Goal: Information Seeking & Learning: Learn about a topic

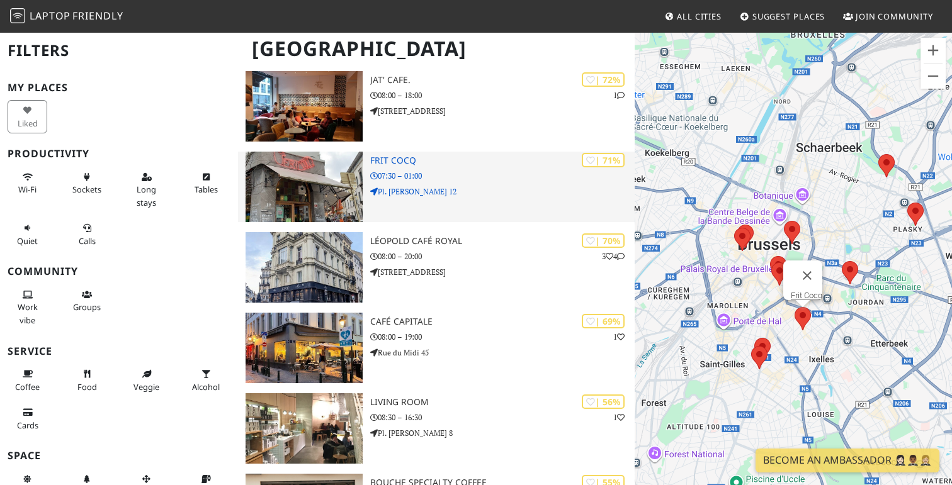
scroll to position [527, 0]
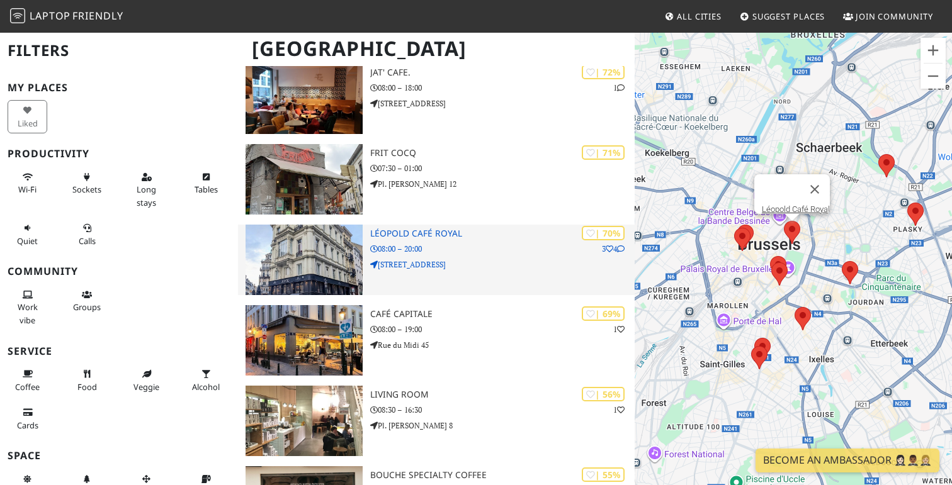
click at [336, 239] on img at bounding box center [303, 260] width 117 height 71
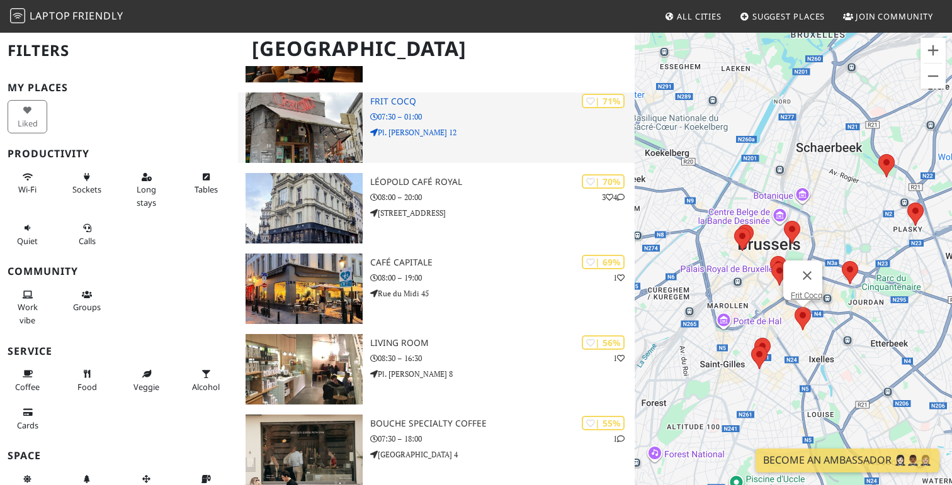
scroll to position [579, 0]
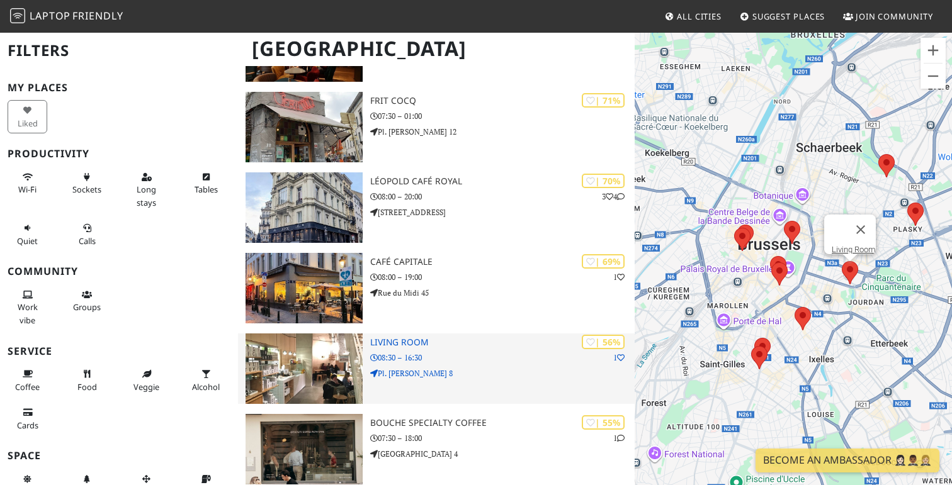
click at [448, 352] on p "08:30 – 16:30" at bounding box center [502, 358] width 264 height 12
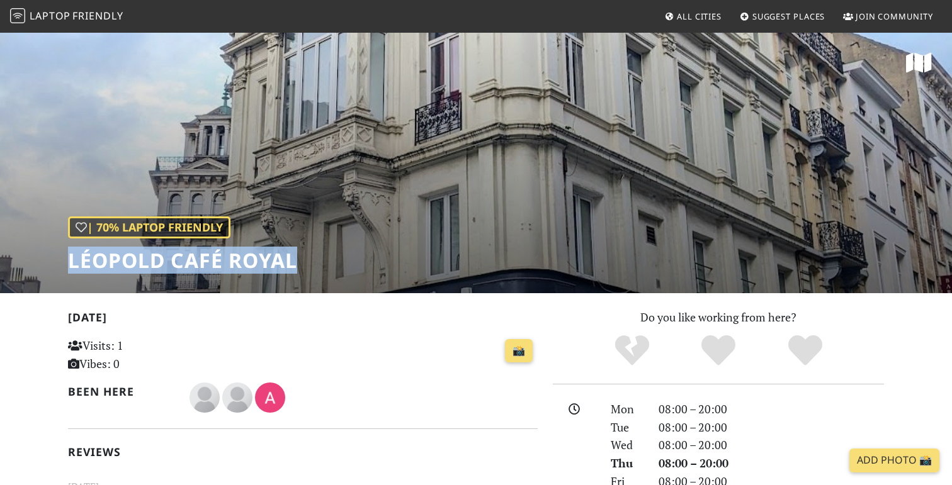
drag, startPoint x: 67, startPoint y: 264, endPoint x: 295, endPoint y: 261, distance: 227.3
click at [295, 261] on div "| 70% Laptop Friendly Léopold Café Royal" at bounding box center [476, 162] width 952 height 262
copy h1 "Léopold Café Royal"
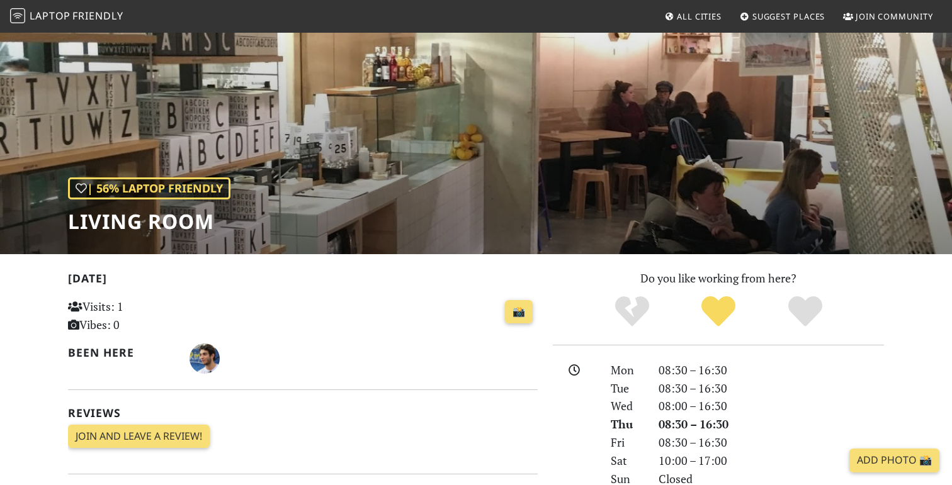
scroll to position [38, 0]
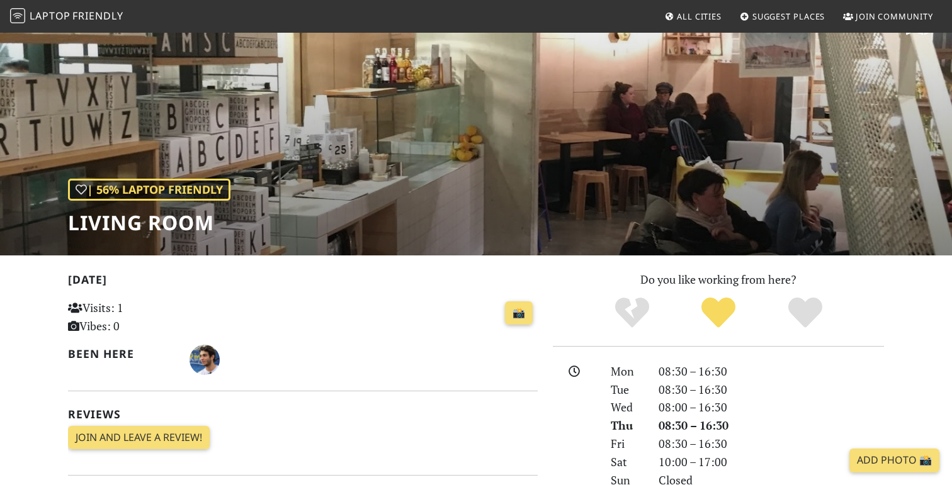
click at [417, 167] on div "| 56% Laptop Friendly Living Room" at bounding box center [476, 125] width 952 height 262
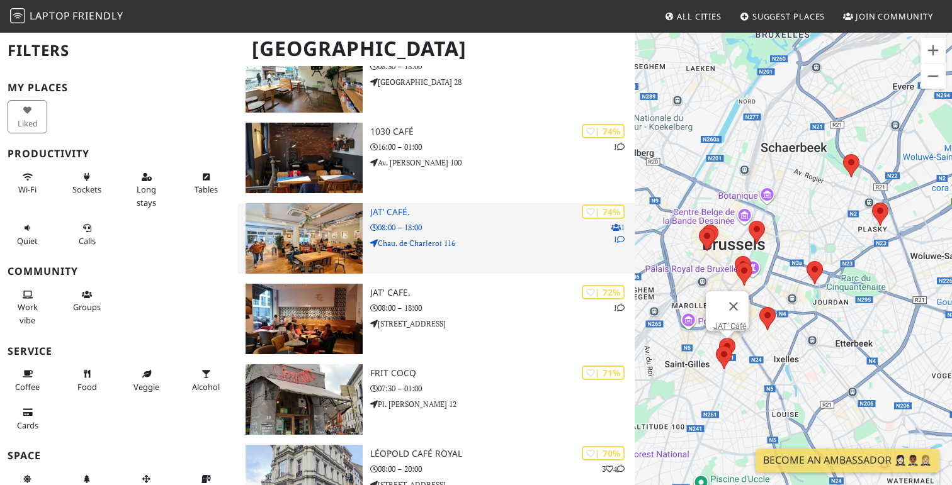
scroll to position [286, 0]
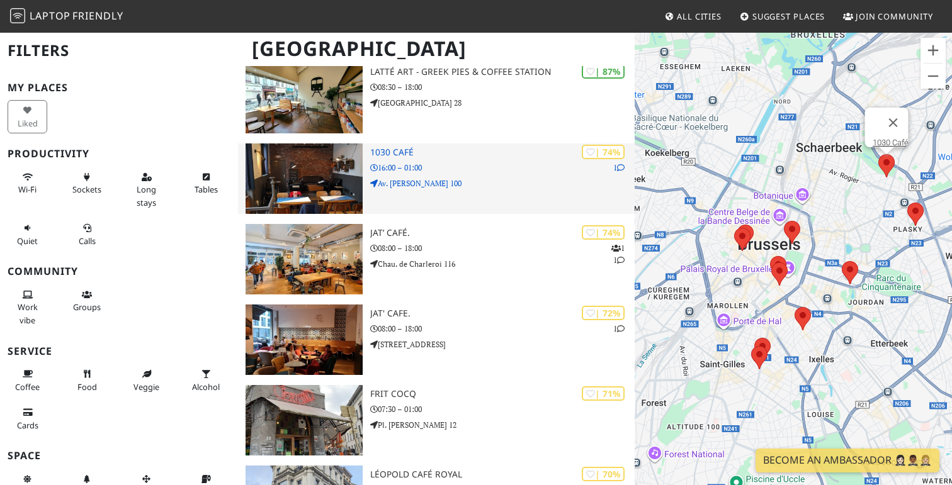
click at [419, 162] on p "16:00 – 01:00" at bounding box center [502, 168] width 264 height 12
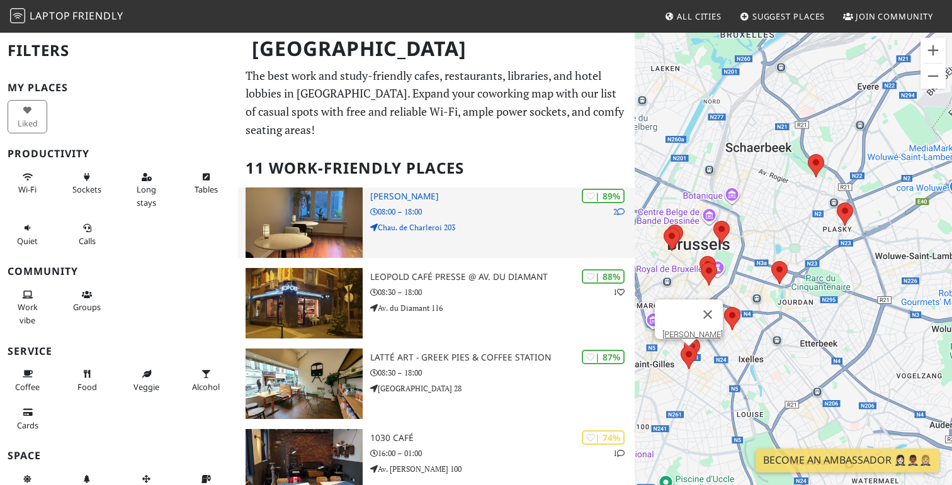
scroll to position [651, 0]
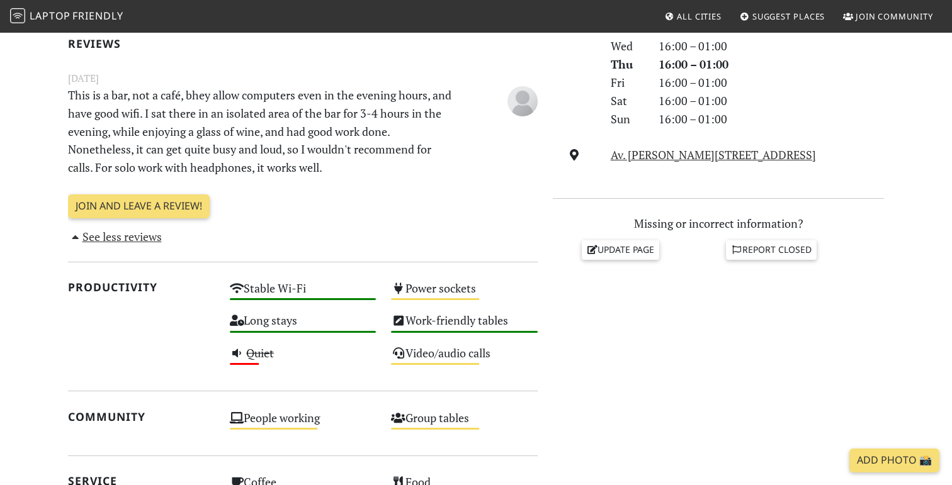
scroll to position [392, 0]
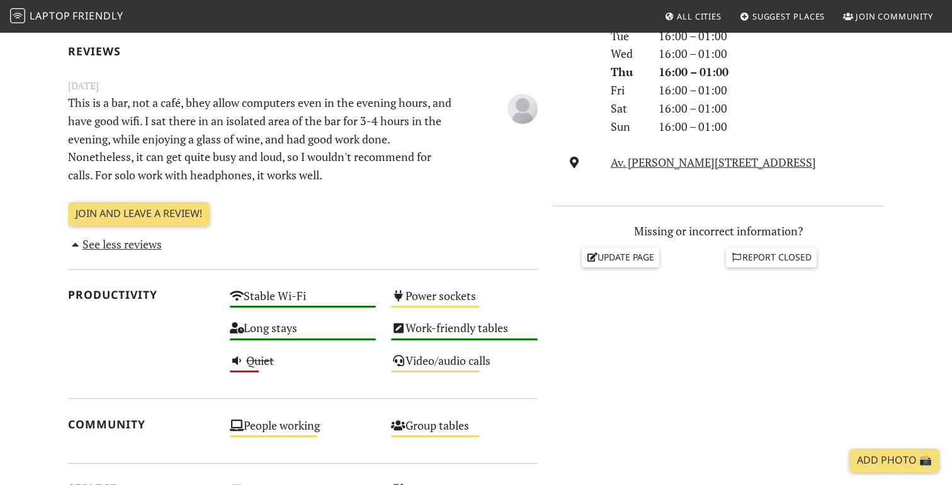
click at [342, 110] on p "This is a bar, not a café, bhey allow computers even in the evening hours, and …" at bounding box center [262, 139] width 404 height 91
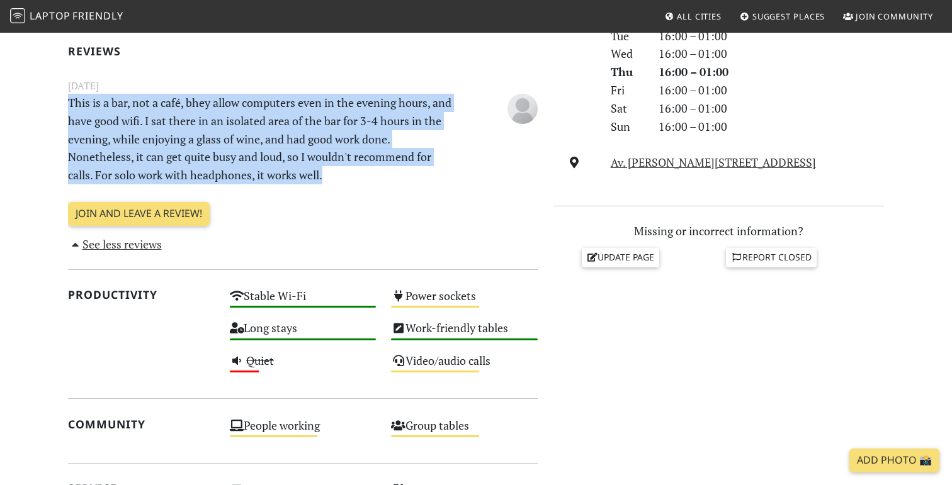
click at [373, 125] on p "This is a bar, not a café, bhey allow computers even in the evening hours, and …" at bounding box center [262, 139] width 404 height 91
